Goal: Check status: Check status

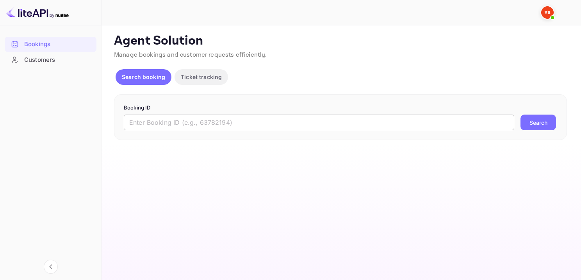
click at [244, 125] on input "text" at bounding box center [319, 122] width 391 height 16
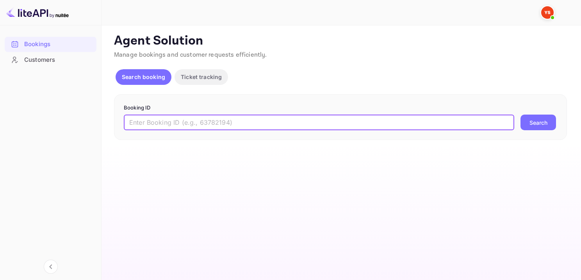
paste input "9752726"
type input "9752726"
click at [521, 114] on button "Search" at bounding box center [539, 122] width 36 height 16
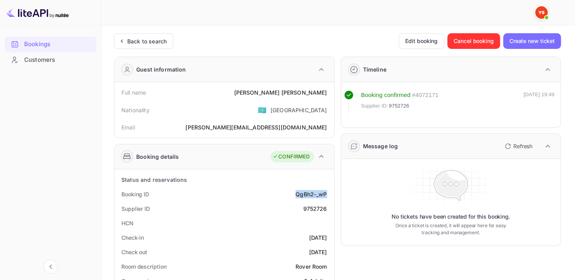
drag, startPoint x: 295, startPoint y: 194, endPoint x: 329, endPoint y: 192, distance: 33.7
click at [329, 192] on div "Booking ID QgBh2-_wP" at bounding box center [225, 194] width 214 height 14
copy div "QgBh2-_wP"
drag, startPoint x: 275, startPoint y: 95, endPoint x: 328, endPoint y: 93, distance: 52.8
click at [328, 93] on div "Full name Nadezhda Aleksandrovich" at bounding box center [225, 92] width 214 height 14
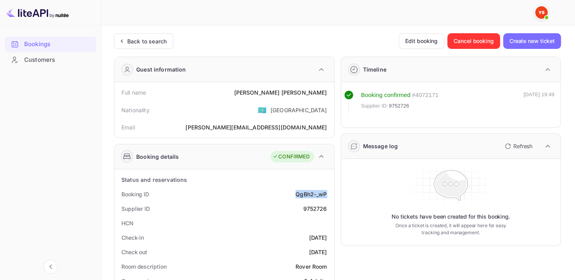
copy div "Nadezhda Aleksandrovich"
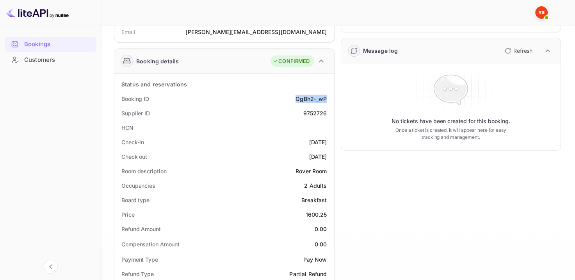
scroll to position [273, 0]
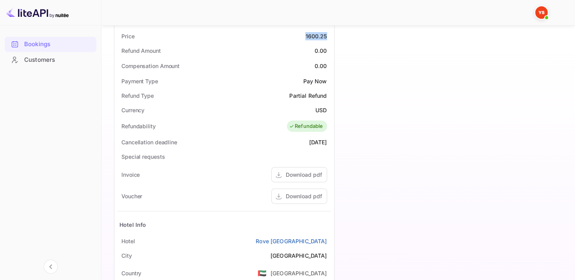
drag, startPoint x: 305, startPoint y: 35, endPoint x: 329, endPoint y: 36, distance: 23.8
click at [329, 36] on div "Price 1600.25" at bounding box center [225, 36] width 214 height 14
copy div "1600.25"
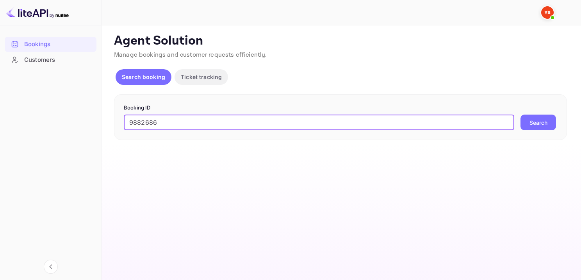
type input "9882686"
click at [521, 114] on button "Search" at bounding box center [539, 122] width 36 height 16
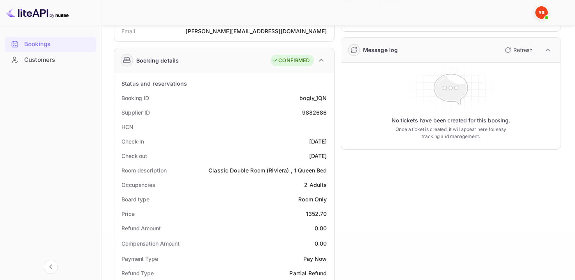
scroll to position [195, 0]
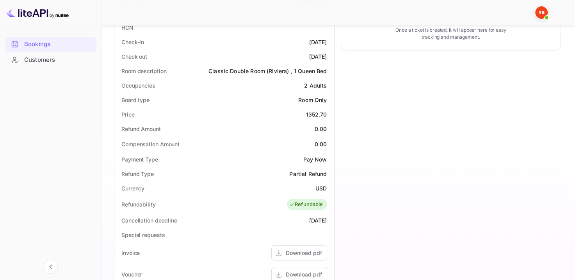
click at [317, 86] on div "2 Adults" at bounding box center [315, 85] width 23 height 8
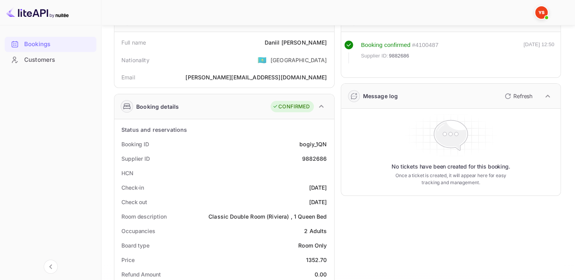
scroll to position [117, 0]
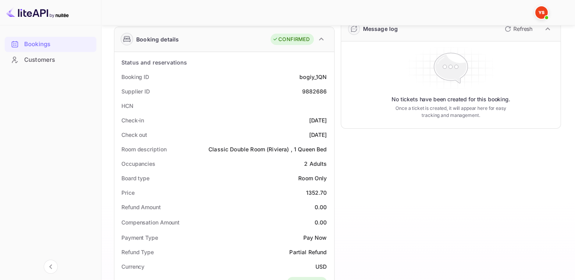
click at [307, 162] on div "2 Adults" at bounding box center [315, 163] width 23 height 8
click at [307, 176] on div "Room Only" at bounding box center [312, 178] width 29 height 8
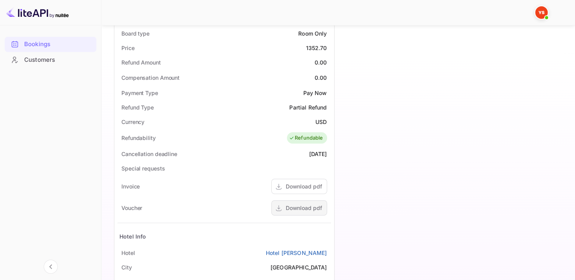
scroll to position [365, 0]
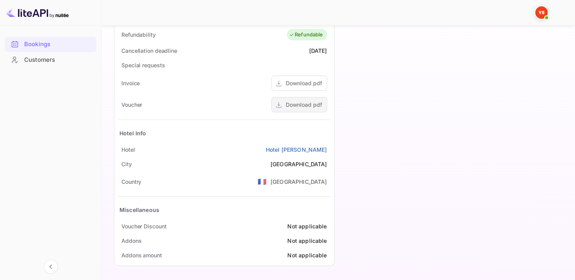
click at [306, 103] on div "Download pdf" at bounding box center [304, 104] width 36 height 8
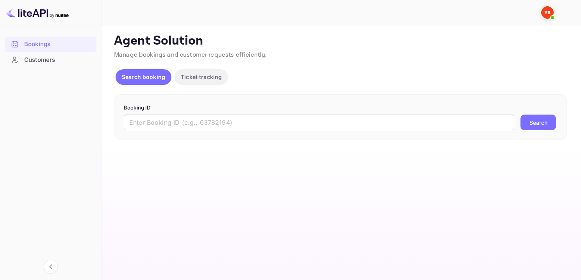
click at [248, 123] on input "text" at bounding box center [319, 122] width 391 height 16
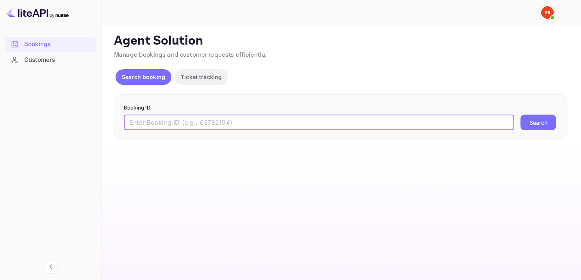
paste input "9882686"
type input "9882686"
click at [521, 114] on button "Search" at bounding box center [539, 122] width 36 height 16
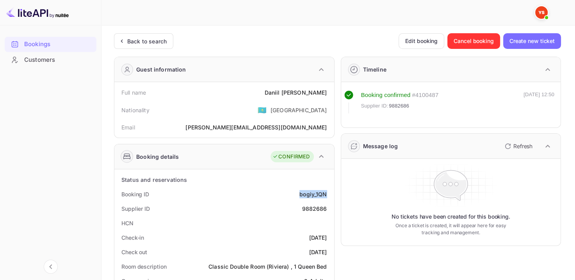
drag, startPoint x: 292, startPoint y: 93, endPoint x: 332, endPoint y: 95, distance: 39.9
click at [332, 95] on div "Full name Daniil Tiniakov Nationality 🇰🇿 Kazakhstan Email daniiltiniakov@yandex…" at bounding box center [224, 109] width 220 height 55
click at [298, 93] on div "Daniil Tiniakov" at bounding box center [295, 92] width 63 height 8
drag, startPoint x: 291, startPoint y: 93, endPoint x: 330, endPoint y: 94, distance: 39.1
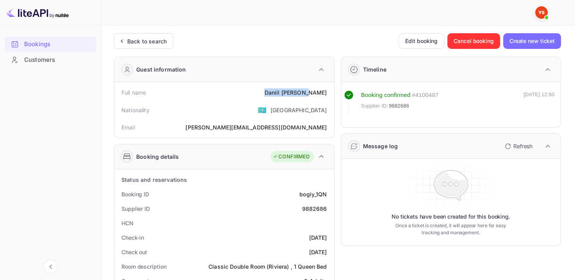
click at [330, 94] on div "Full name Daniil Tiniakov" at bounding box center [225, 92] width 214 height 14
copy div "Daniil Tiniakov"
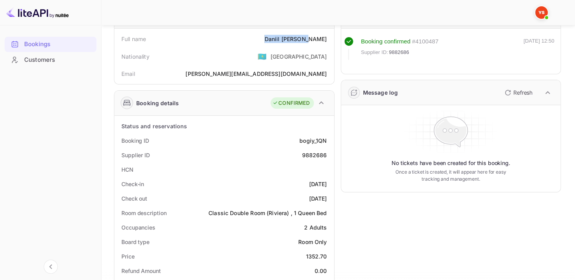
scroll to position [52, 0]
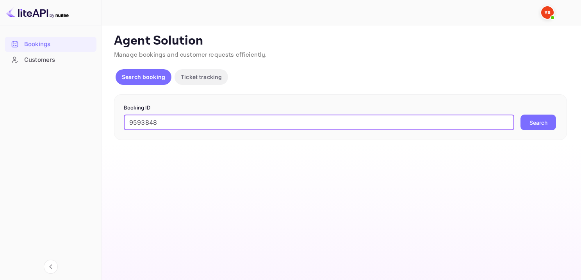
type input "9593848"
click at [535, 121] on button "Search" at bounding box center [539, 122] width 36 height 16
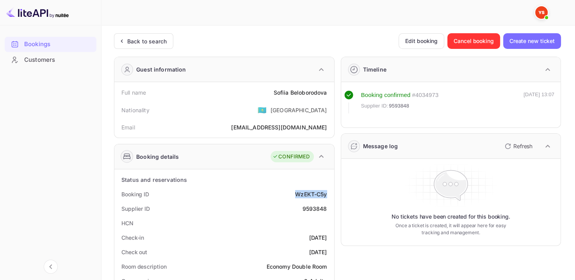
drag, startPoint x: 292, startPoint y: 195, endPoint x: 327, endPoint y: 192, distance: 35.7
click at [327, 192] on div "Booking ID WzEKT-C5y" at bounding box center [225, 194] width 214 height 14
copy div "WzEKT-C5y"
drag, startPoint x: 267, startPoint y: 92, endPoint x: 330, endPoint y: 86, distance: 63.6
click at [330, 86] on div "Full name [PERSON_NAME]" at bounding box center [225, 92] width 214 height 14
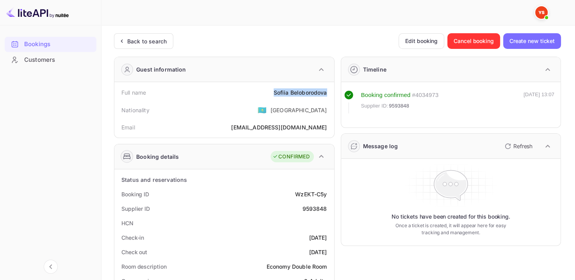
copy div "[PERSON_NAME]"
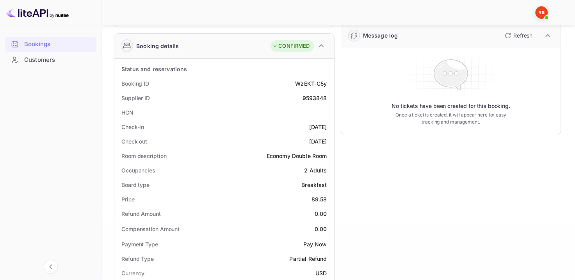
scroll to position [156, 0]
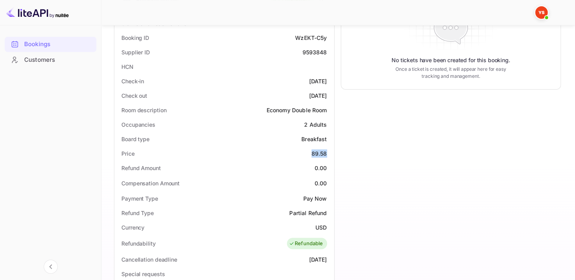
drag, startPoint x: 312, startPoint y: 152, endPoint x: 329, endPoint y: 147, distance: 17.9
click at [329, 147] on div "Price 89.58" at bounding box center [225, 153] width 214 height 14
copy div "89.58"
